Goal: Check status: Check status

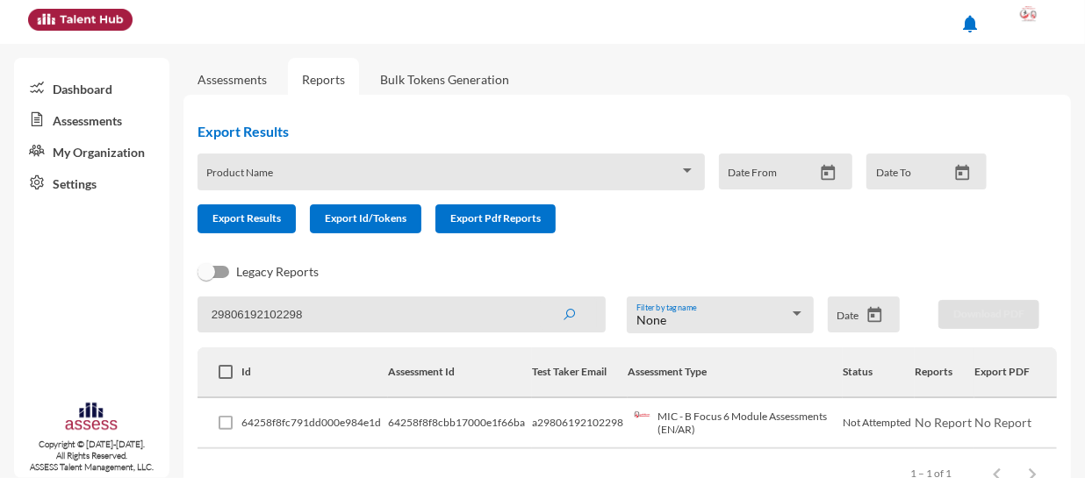
scroll to position [47, 0]
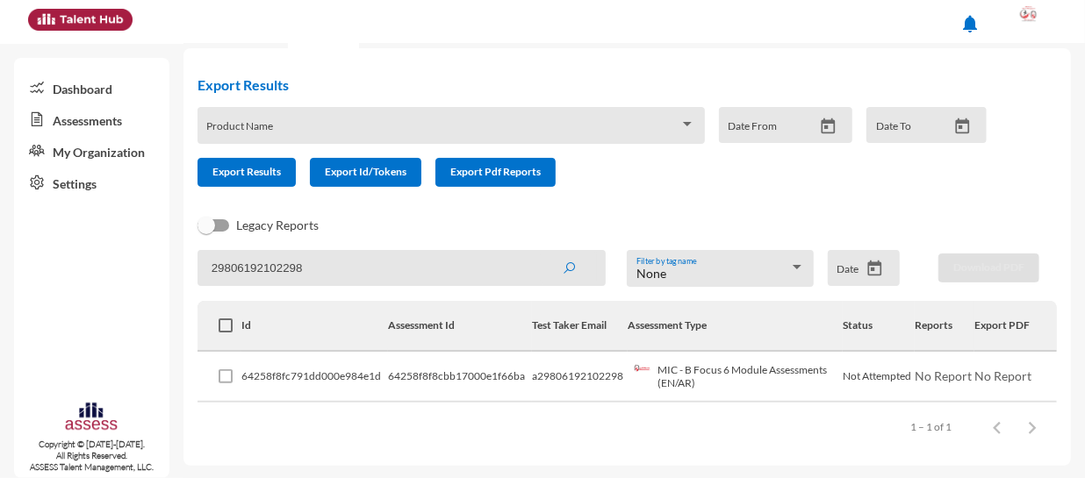
click at [541, 252] on button "submit" at bounding box center [569, 268] width 56 height 32
click at [328, 258] on input "29806192102298" at bounding box center [402, 268] width 408 height 36
paste input "70101010864"
type input "29701010108648"
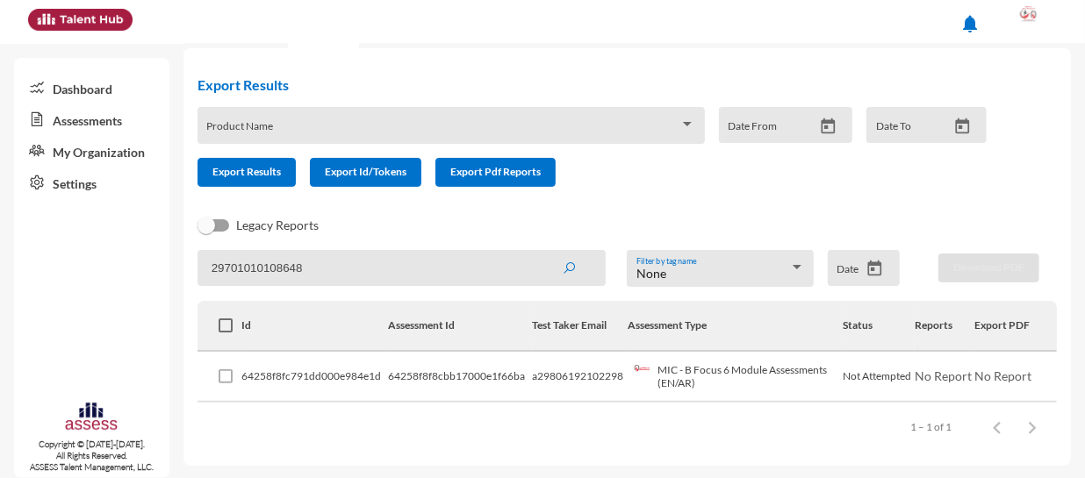
click at [541, 252] on button "submit" at bounding box center [569, 268] width 56 height 32
click at [932, 373] on link "View Report" at bounding box center [937, 376] width 68 height 15
click at [995, 381] on img at bounding box center [1004, 378] width 18 height 18
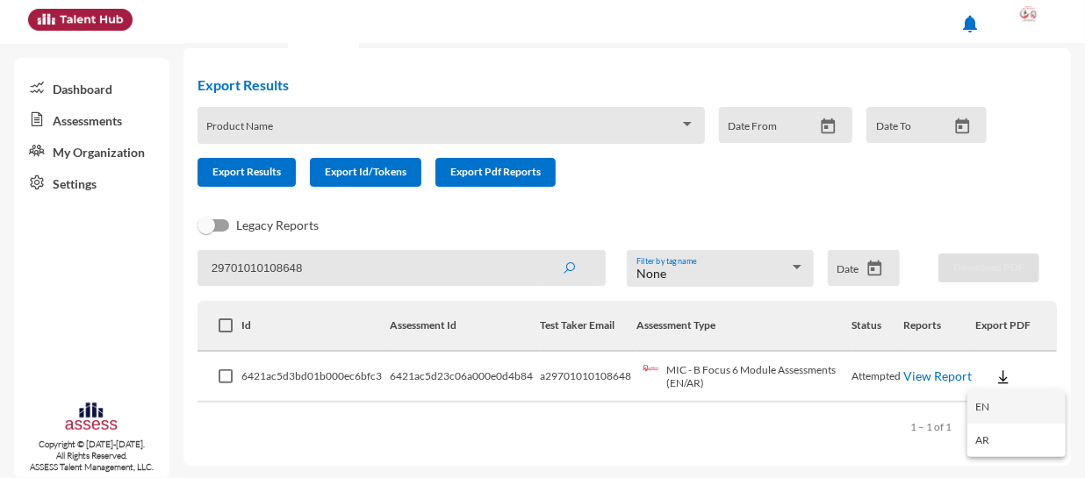
click at [988, 407] on button "EN" at bounding box center [1016, 407] width 98 height 33
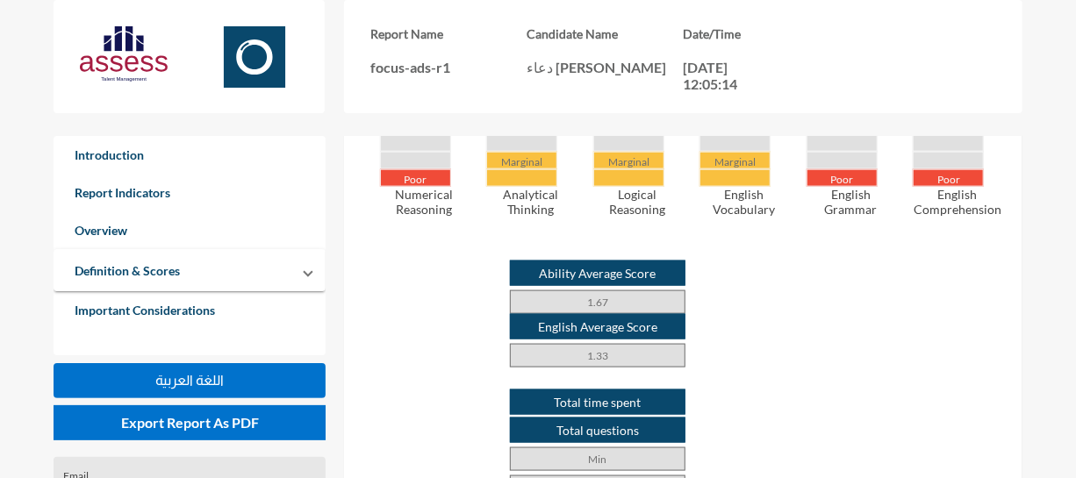
scroll to position [878, 0]
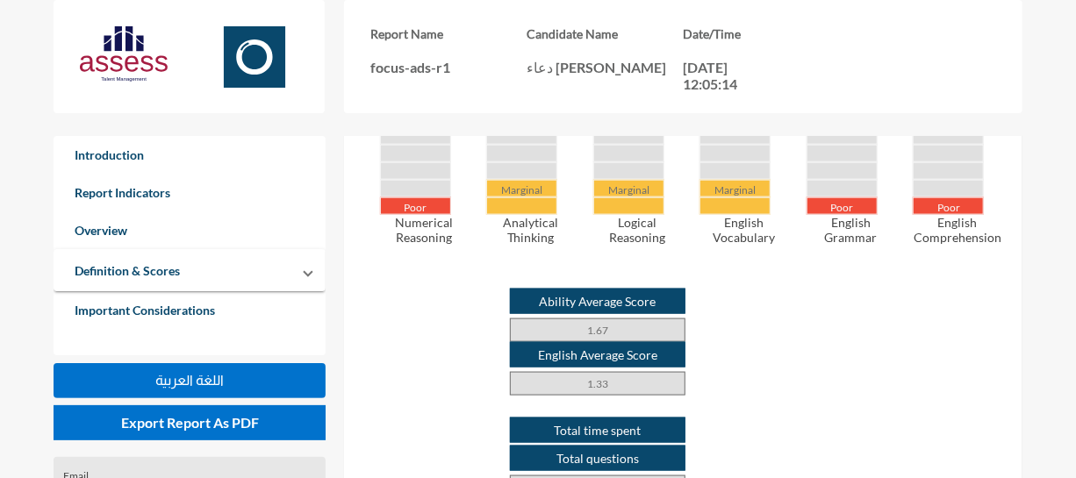
click at [1008, 341] on div "Overview Poor Numerical Reasoning Marginal Analytical Thinking Marginal Logical…" at bounding box center [683, 352] width 678 height 1250
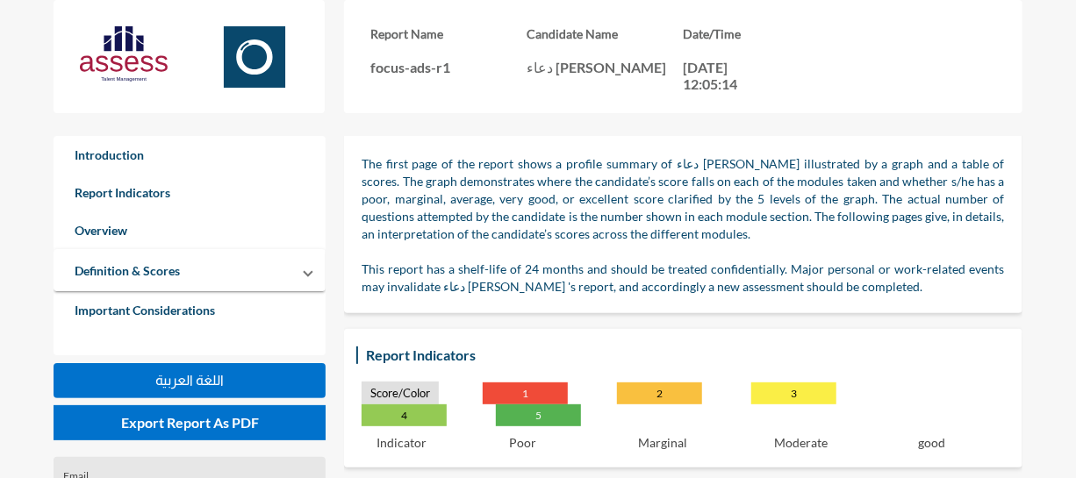
scroll to position [159, 0]
